Goal: Navigation & Orientation: Go to known website

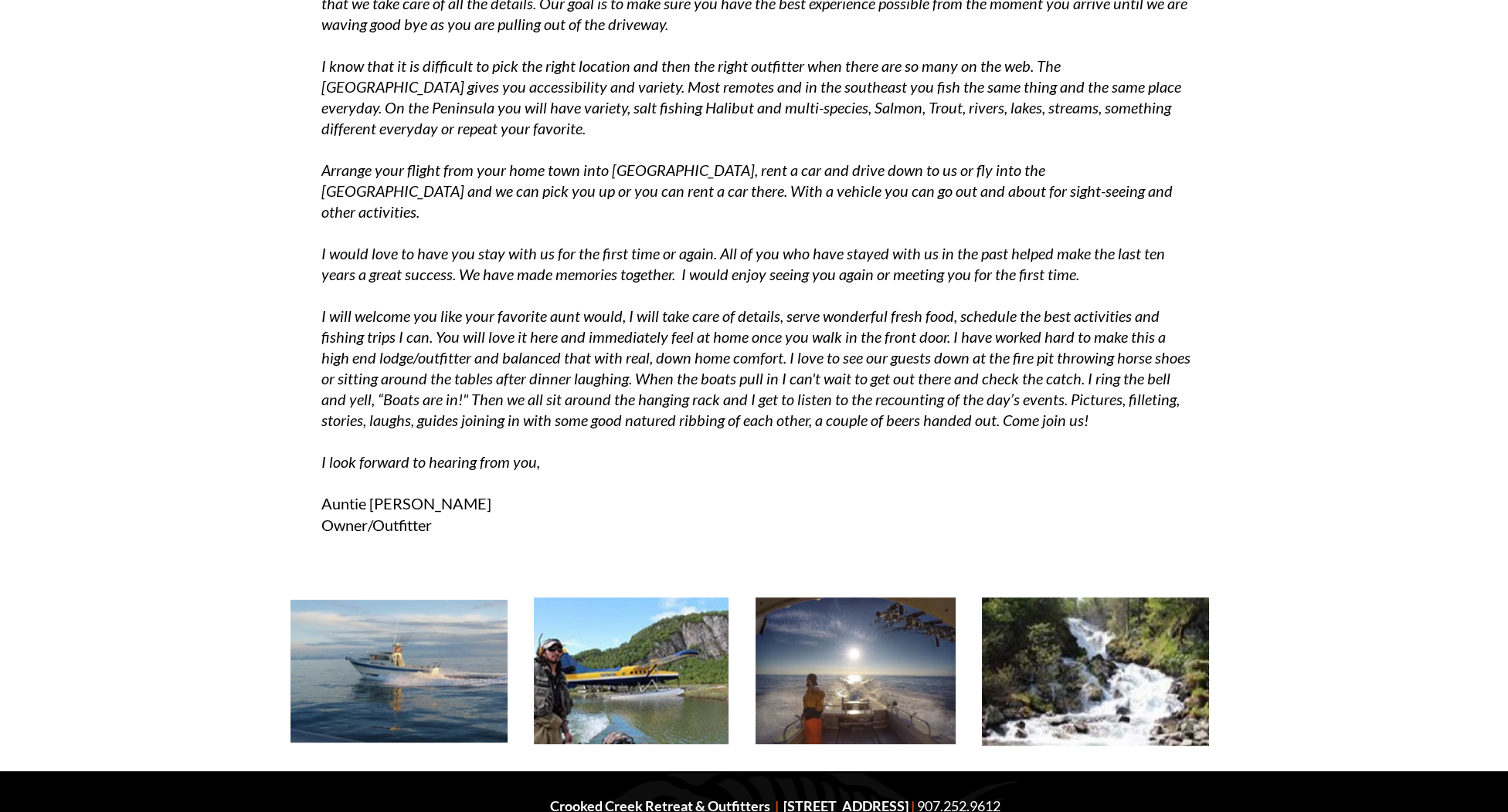
scroll to position [3409, 0]
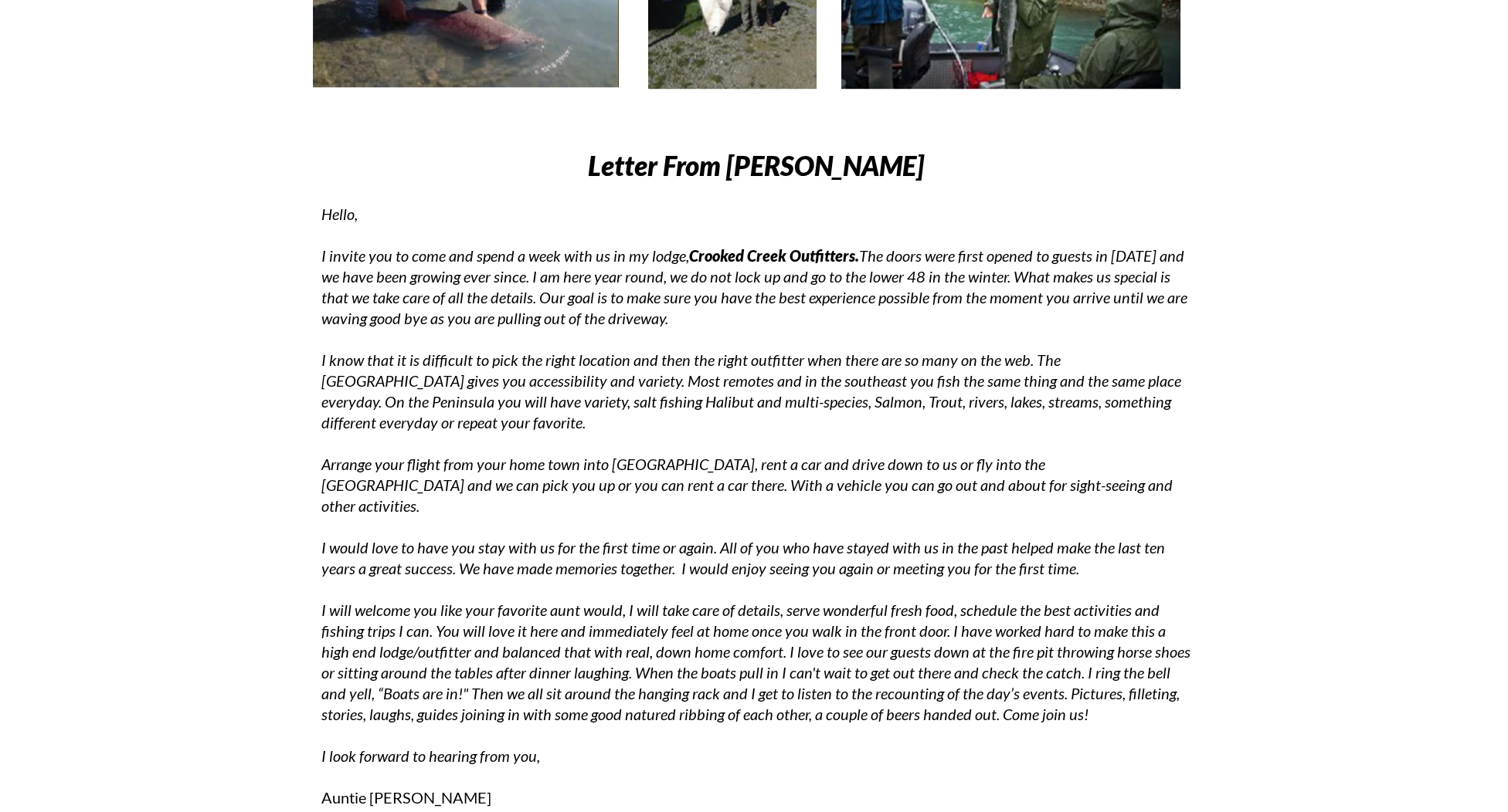
scroll to position [3024, 0]
